Goal: Navigation & Orientation: Find specific page/section

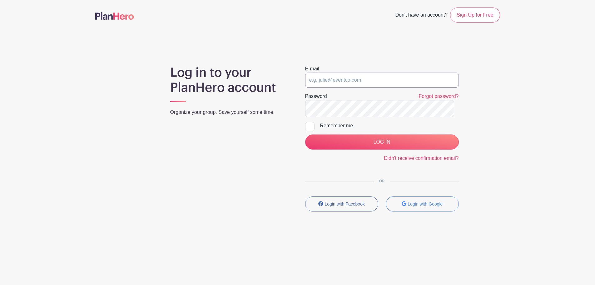
type input "[EMAIL_ADDRESS][DOMAIN_NAME]"
click at [310, 131] on div at bounding box center [309, 126] width 9 height 9
click at [309, 126] on input "Remember me" at bounding box center [307, 124] width 4 height 4
checkbox input "true"
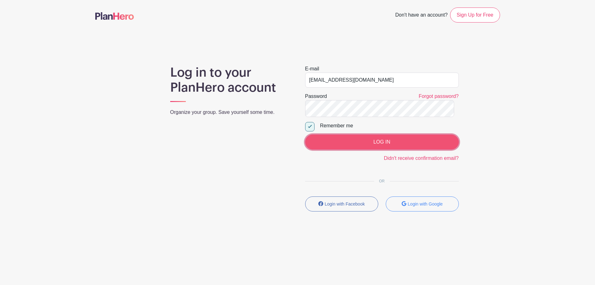
click at [350, 149] on input "LOG IN" at bounding box center [382, 141] width 154 height 15
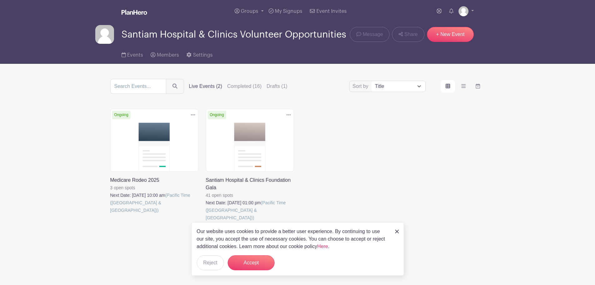
click at [110, 214] on link at bounding box center [110, 214] width 0 height 0
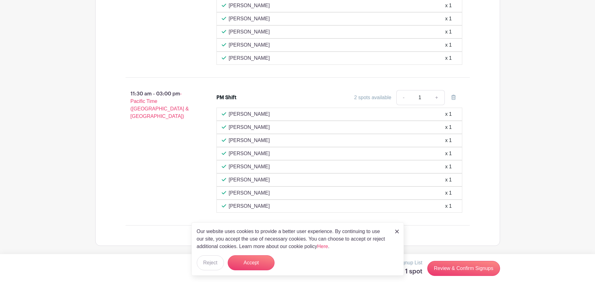
scroll to position [770, 0]
click at [395, 227] on link at bounding box center [397, 230] width 4 height 7
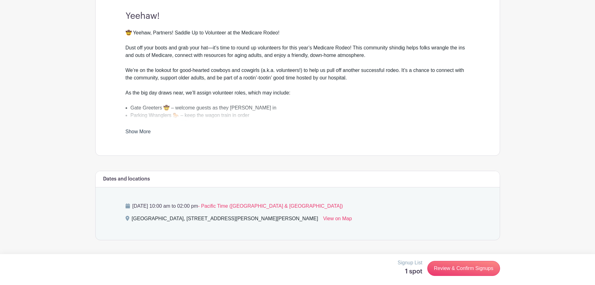
scroll to position [0, 0]
